Goal: Check status: Check status

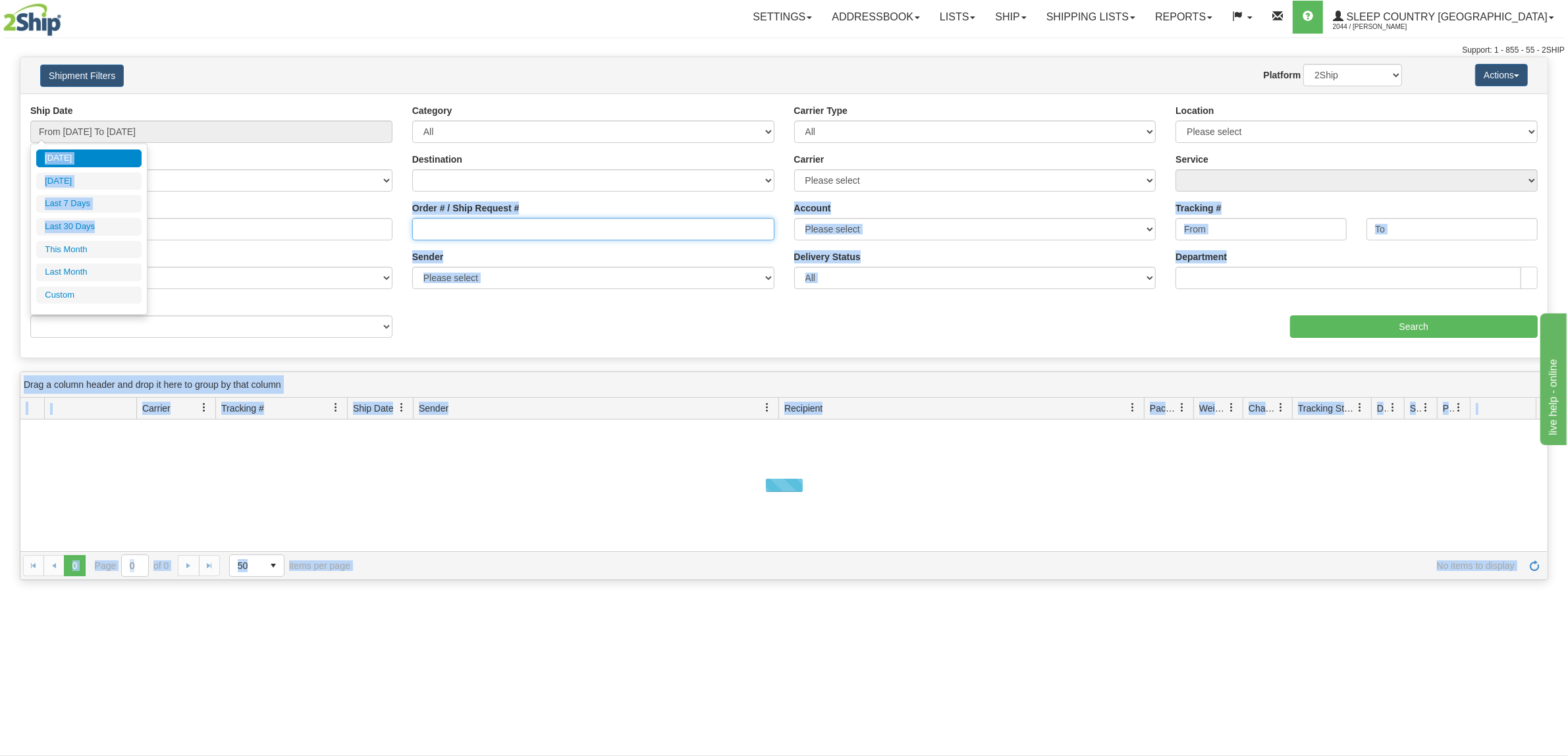
drag, startPoint x: 0, startPoint y: 0, endPoint x: 531, endPoint y: 236, distance: 581.1
click at [531, 236] on input "Order # / Ship Request #" at bounding box center [593, 229] width 362 height 22
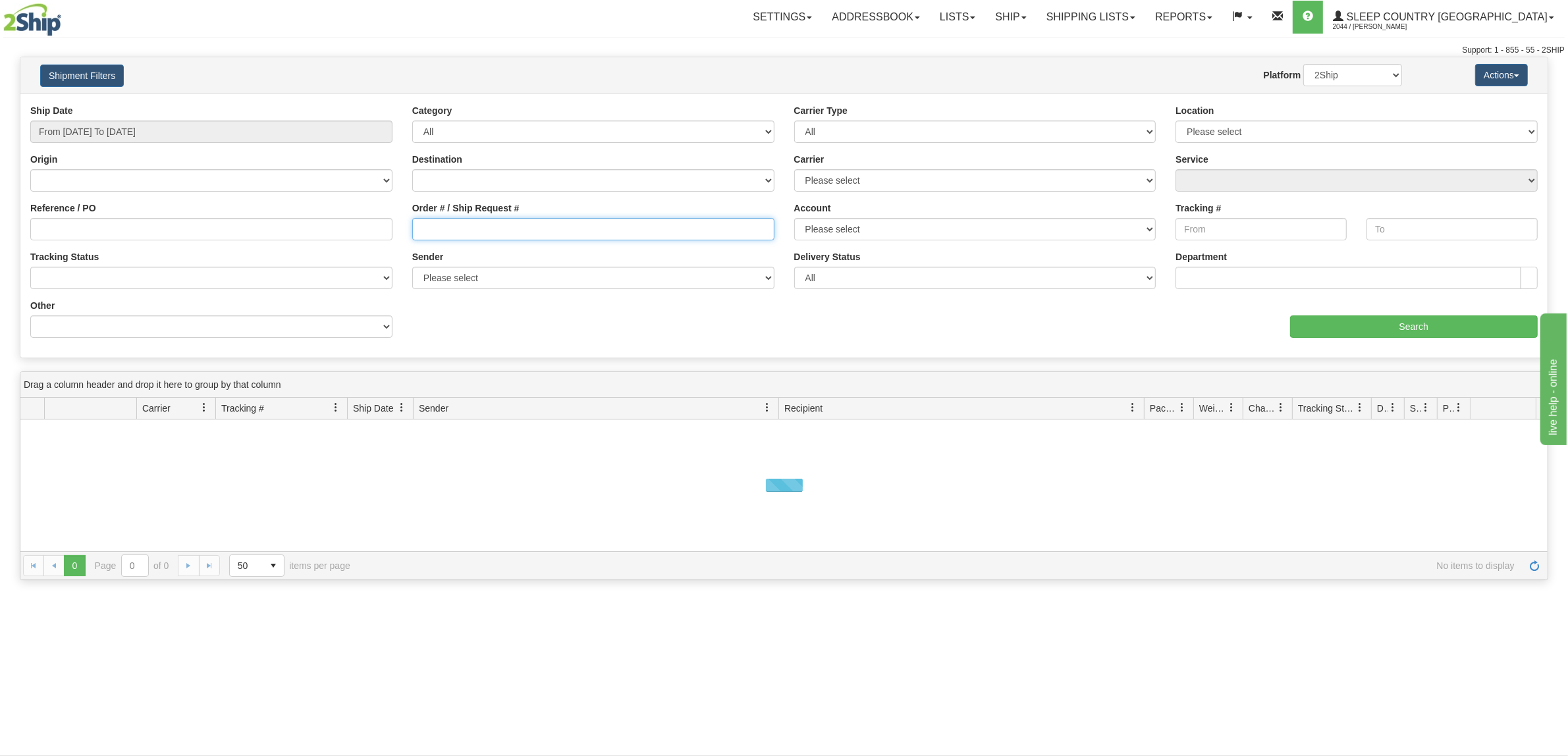
paste input "9000H994328"
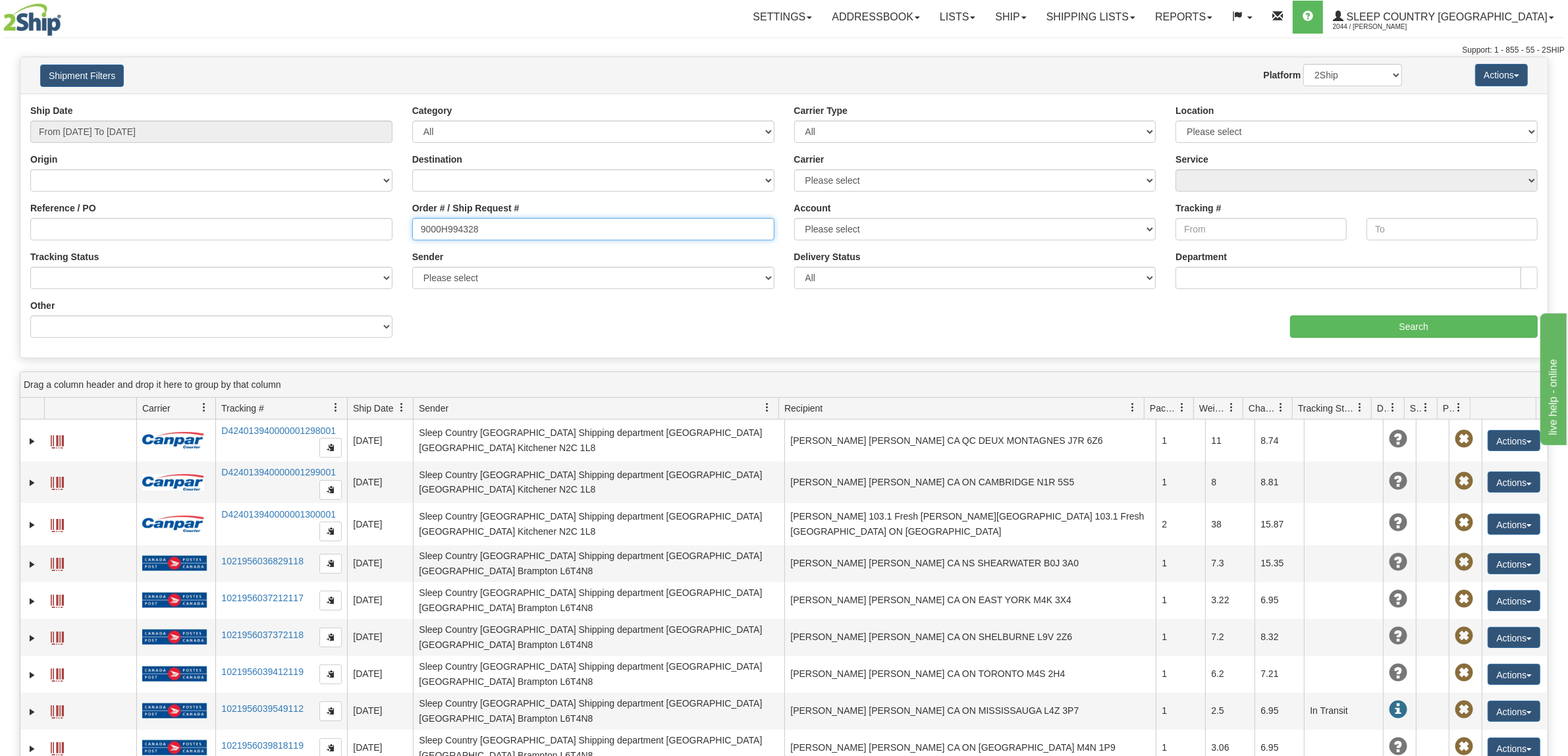
type input "9000H994328"
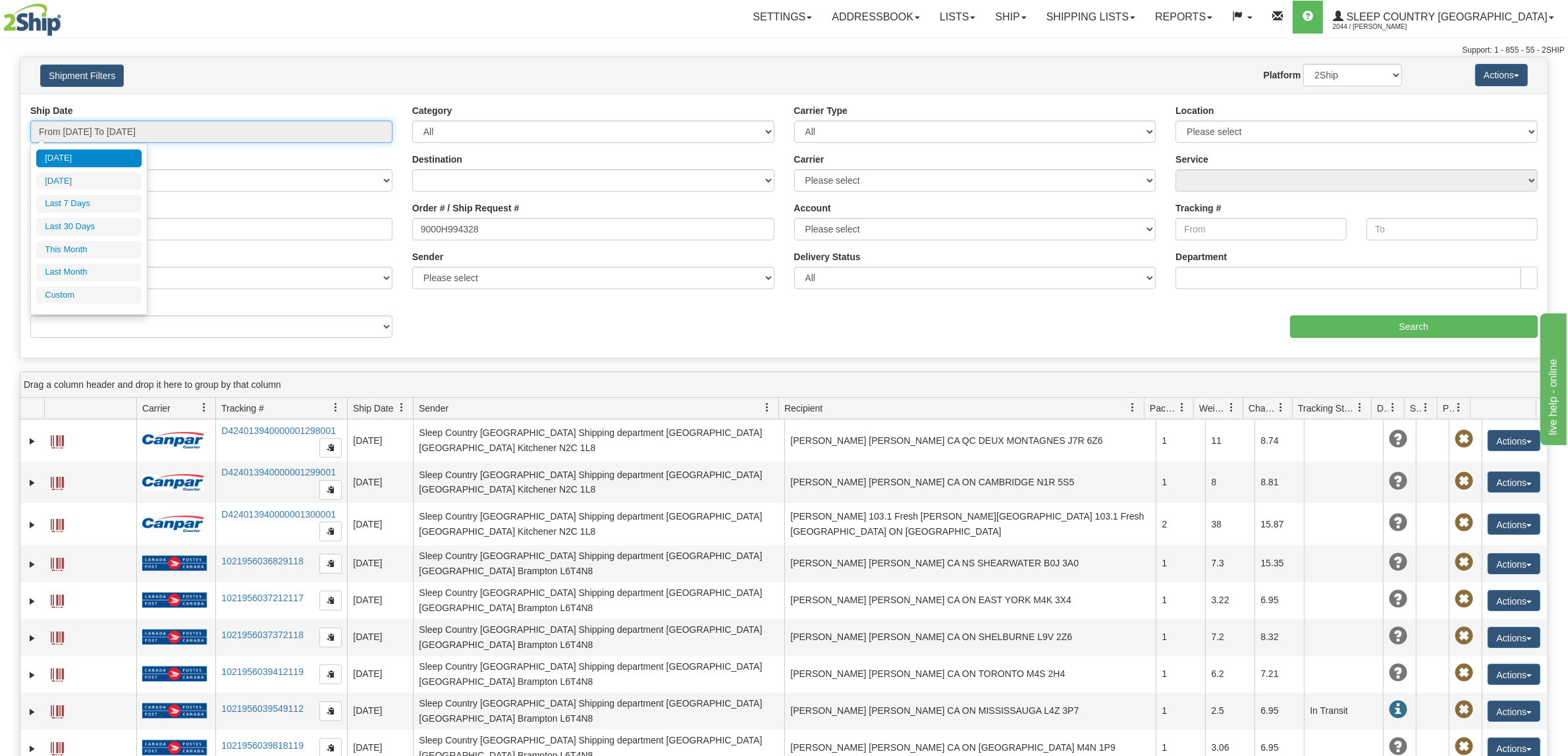
click at [224, 139] on input "From [DATE] To [DATE]" at bounding box center [211, 132] width 362 height 22
click at [114, 231] on li "Last 30 Days" at bounding box center [89, 226] width 106 height 18
type input "From [DATE] To [DATE]"
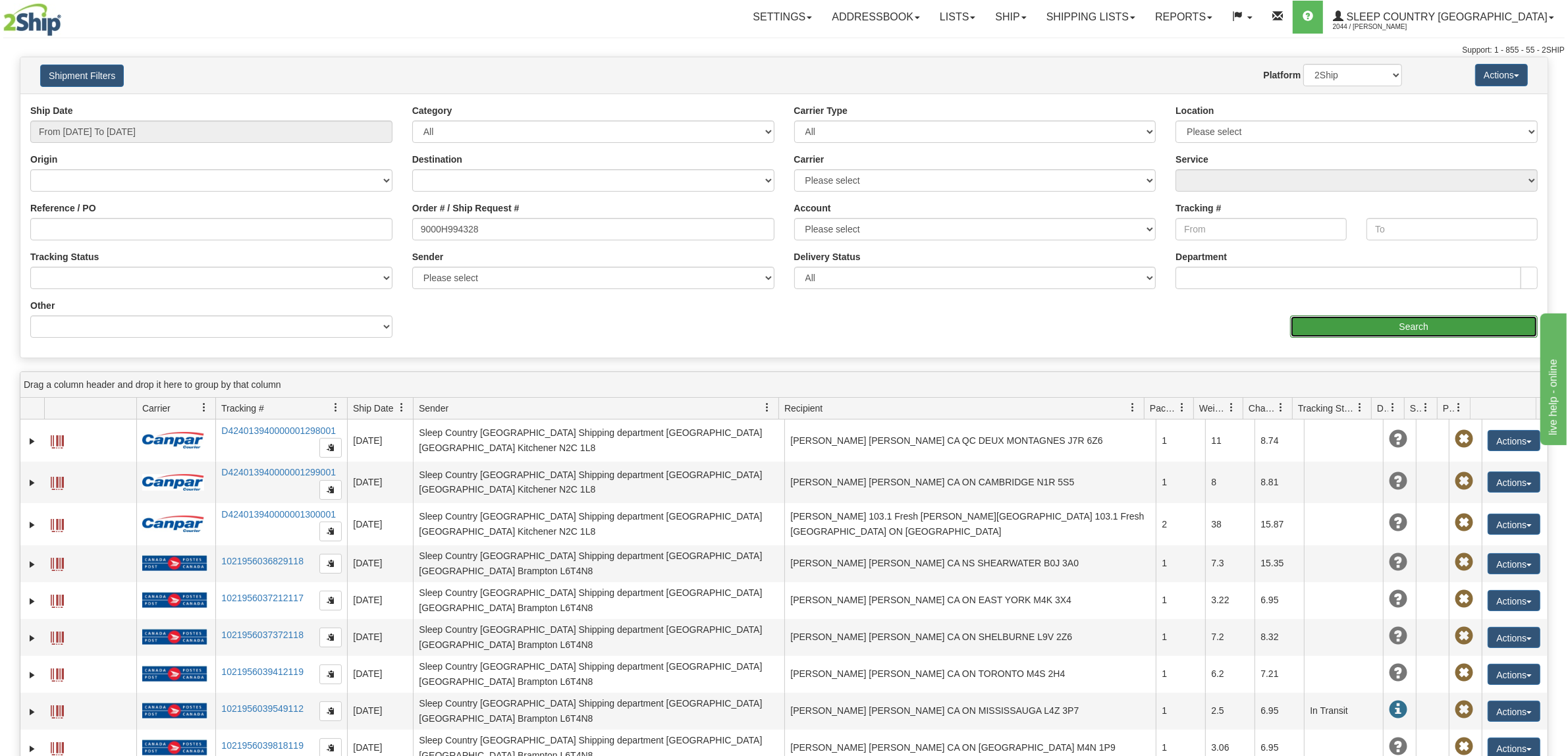
click at [1443, 328] on input "Search" at bounding box center [1414, 327] width 248 height 22
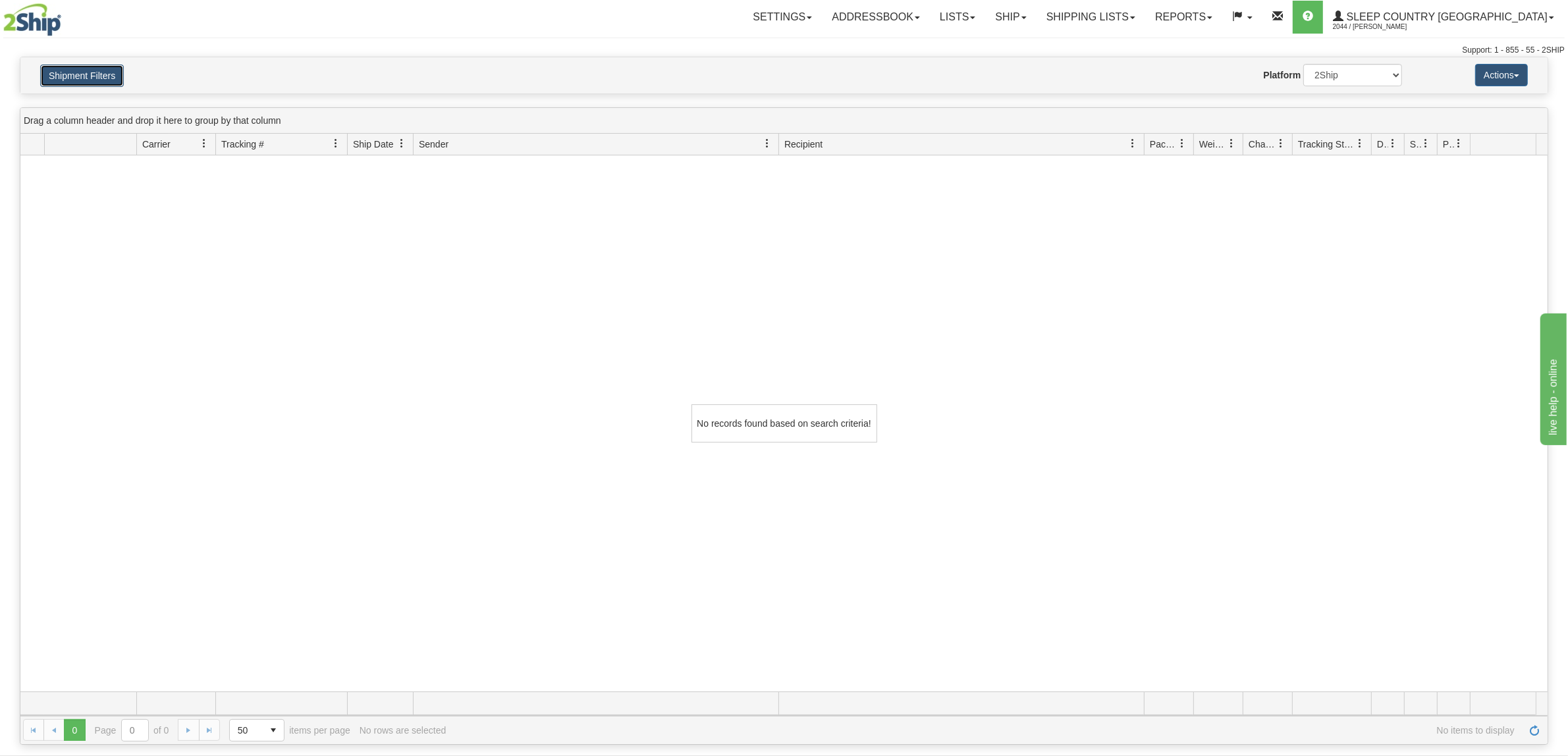
click at [81, 77] on button "Shipment Filters" at bounding box center [82, 76] width 84 height 22
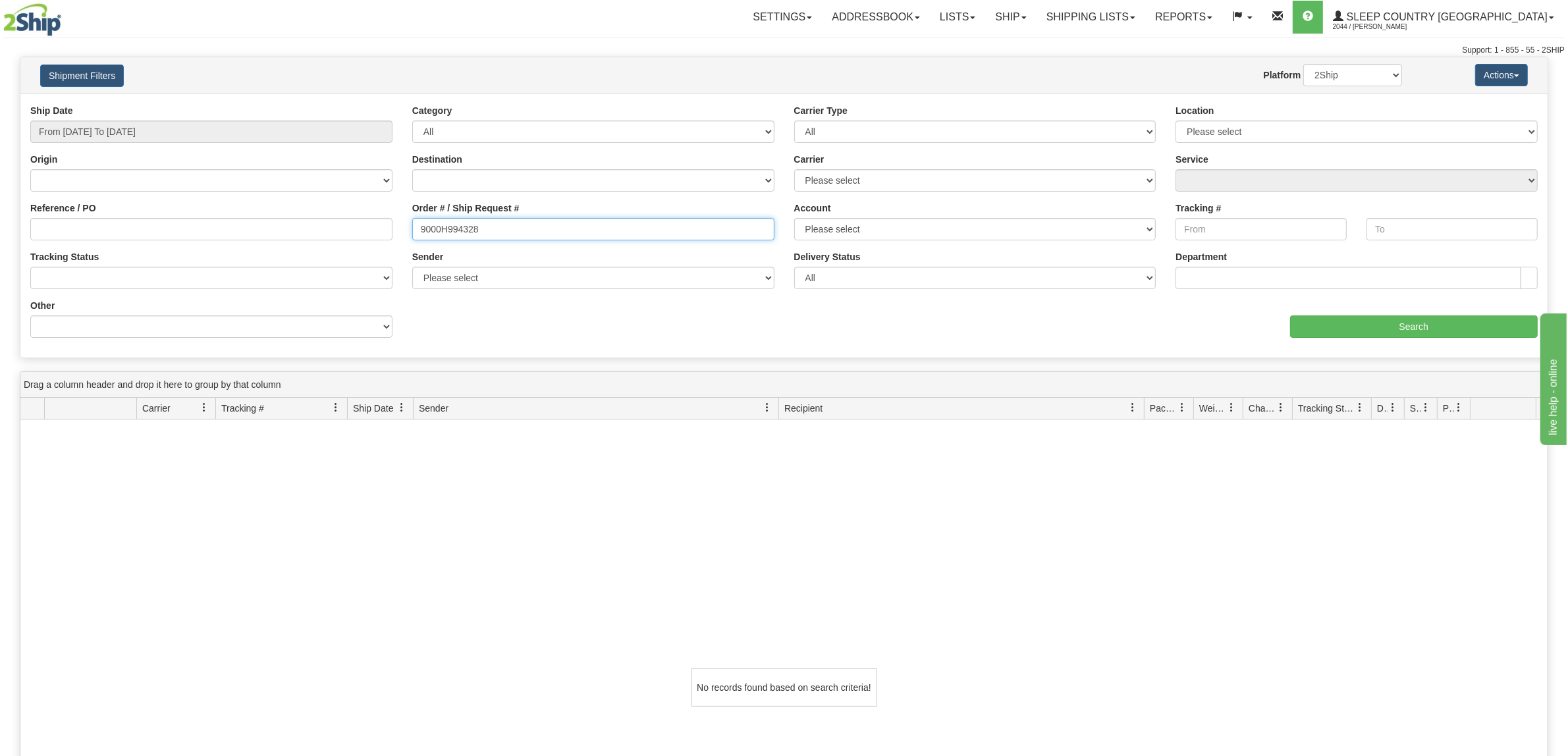
drag, startPoint x: 502, startPoint y: 236, endPoint x: 328, endPoint y: 240, distance: 174.0
click at [328, 104] on div "Reference / PO Order # / Ship Request # 9000H994328 Account Please select Purol…" at bounding box center [784, 104] width 1527 height 0
click at [211, 123] on input "From [DATE] To [DATE]" at bounding box center [211, 132] width 362 height 22
click at [109, 224] on li "Last 30 Days" at bounding box center [89, 226] width 106 height 18
click at [1435, 337] on input "Search" at bounding box center [1414, 327] width 248 height 22
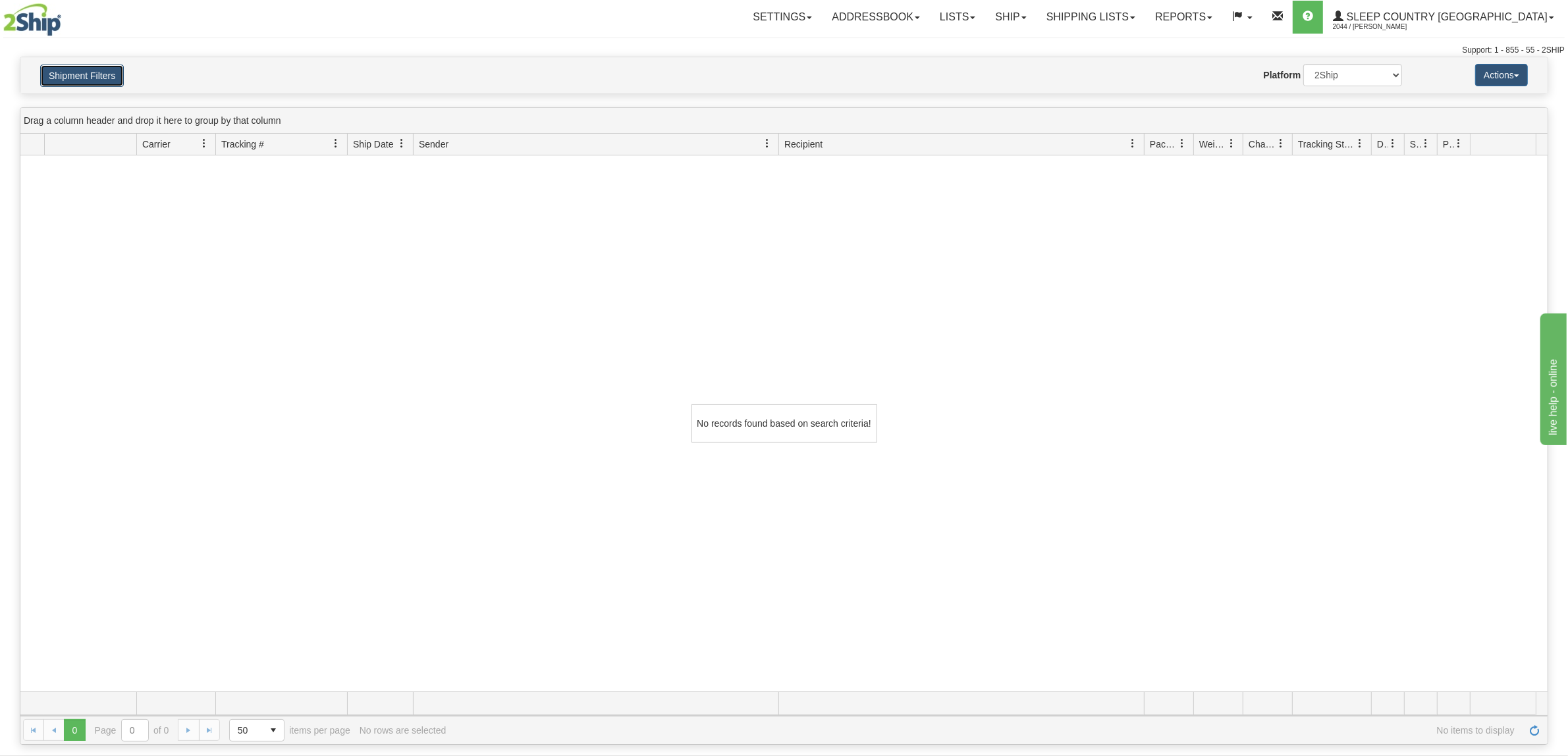
drag, startPoint x: 81, startPoint y: 81, endPoint x: 94, endPoint y: 84, distance: 13.3
click at [81, 81] on button "Shipment Filters" at bounding box center [82, 76] width 84 height 22
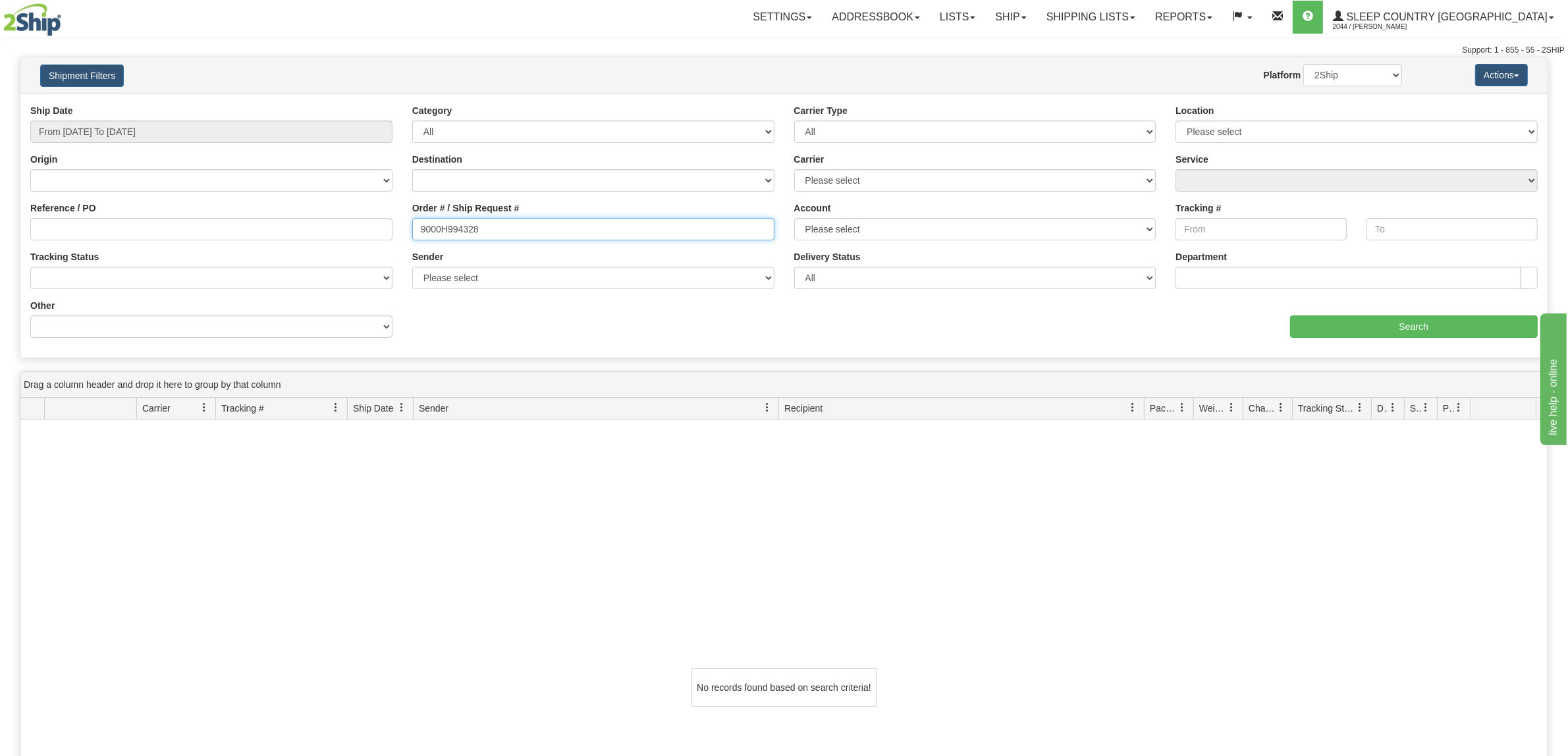
drag, startPoint x: 498, startPoint y: 232, endPoint x: 186, endPoint y: 189, distance: 314.9
click at [187, 189] on div "Ship Date From [DATE] To [DATE] Category All Inbound Outbound Carrier Type All …" at bounding box center [784, 226] width 1527 height 243
click at [340, 228] on div "Reference / PO" at bounding box center [211, 220] width 362 height 39
drag, startPoint x: 341, startPoint y: 230, endPoint x: 264, endPoint y: 241, distance: 77.8
click at [327, 231] on input "Reference / PO" at bounding box center [211, 229] width 362 height 22
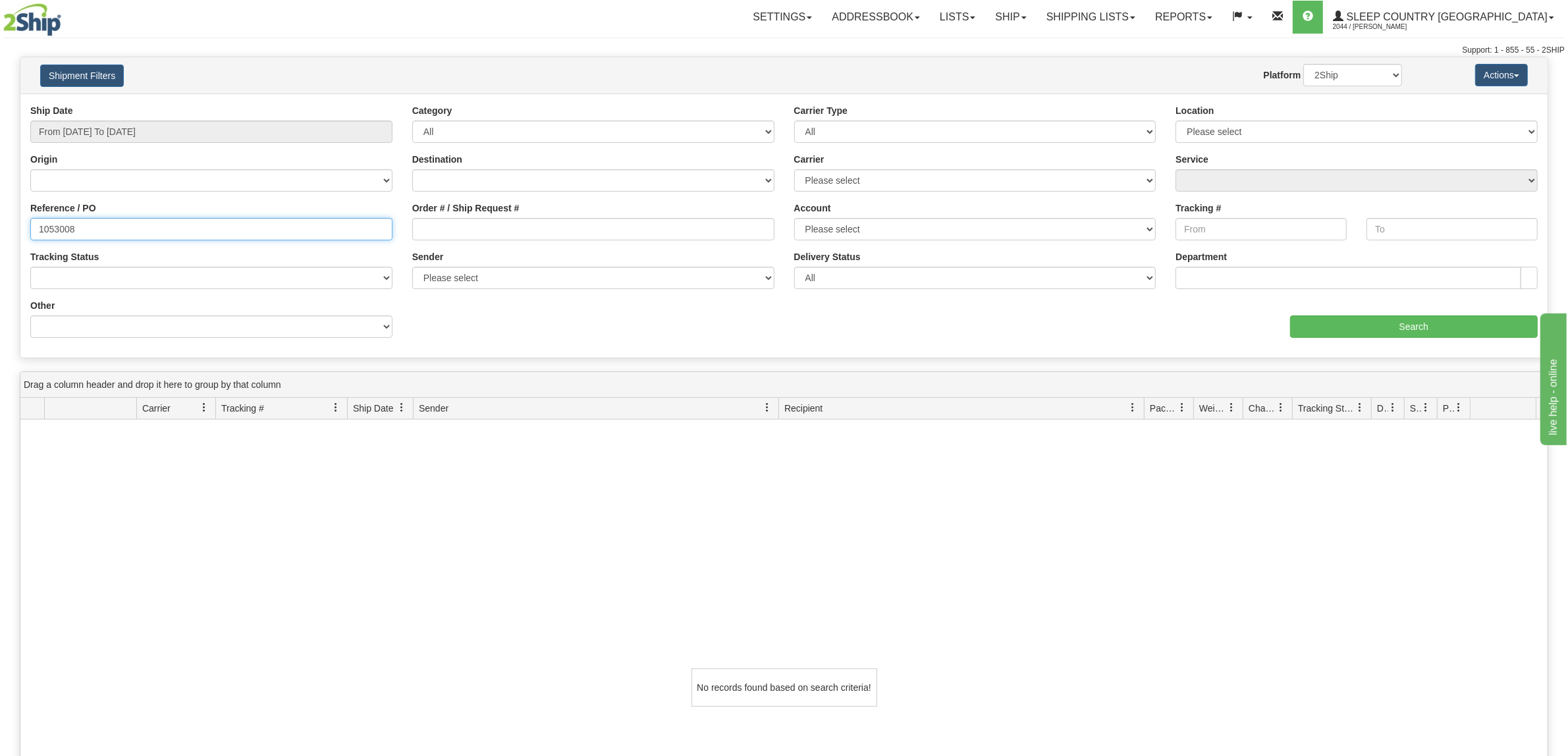
type input "1053008"
